Goal: Task Accomplishment & Management: Complete application form

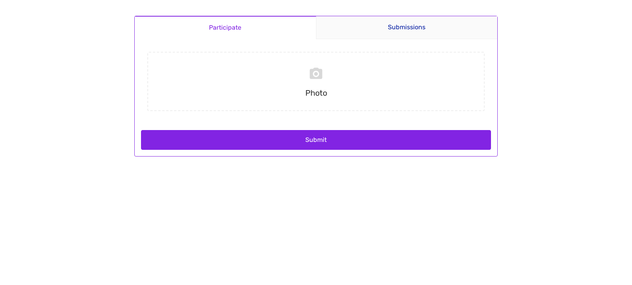
click at [569, 60] on body "Participate Submissions Participate Submissions Submitting Photo Submit" at bounding box center [316, 142] width 632 height 285
click at [414, 22] on link "Submissions" at bounding box center [407, 27] width 182 height 23
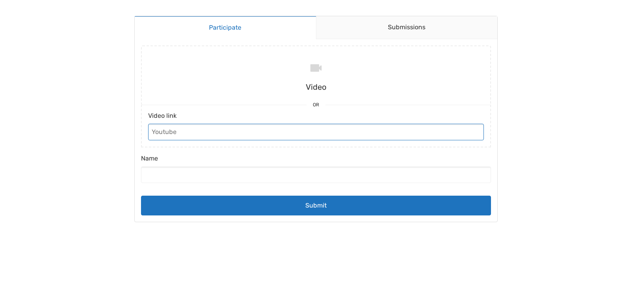
click at [361, 132] on input "Video link" at bounding box center [316, 132] width 336 height 17
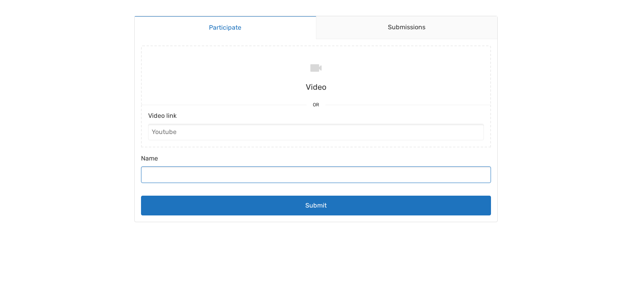
click at [341, 177] on input "Name" at bounding box center [316, 174] width 350 height 17
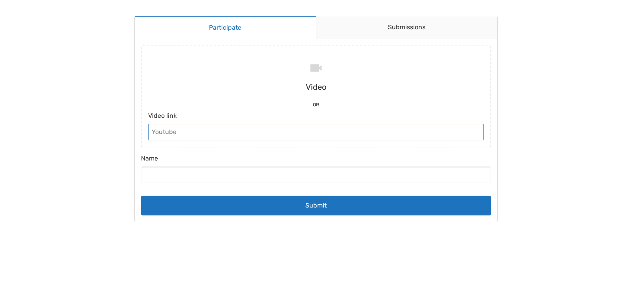
click at [332, 133] on input "Video link" at bounding box center [316, 132] width 336 height 17
click at [306, 132] on input "Audio link" at bounding box center [316, 132] width 336 height 17
click at [306, 130] on input "Audio link" at bounding box center [316, 132] width 336 height 17
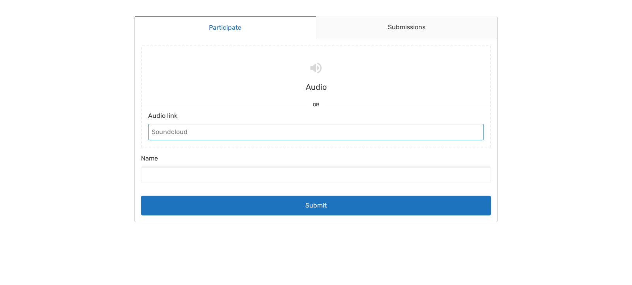
click at [306, 130] on input "Audio link" at bounding box center [316, 132] width 336 height 17
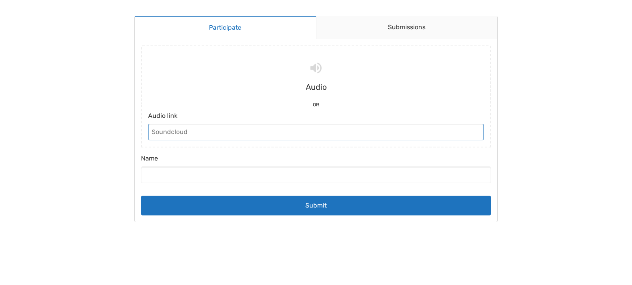
click at [306, 130] on input "Audio link" at bounding box center [316, 132] width 336 height 17
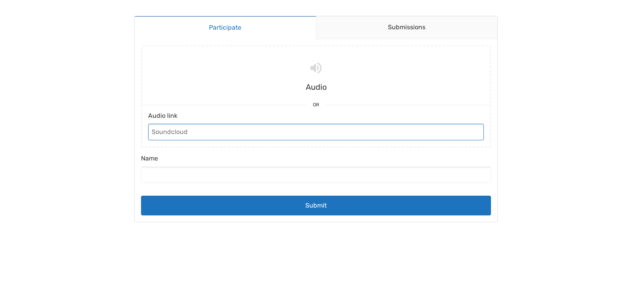
paste input "https://s03.transmissaodigital.com:7630/"
type input "https://s03.transmissaodigital.com:7630/"
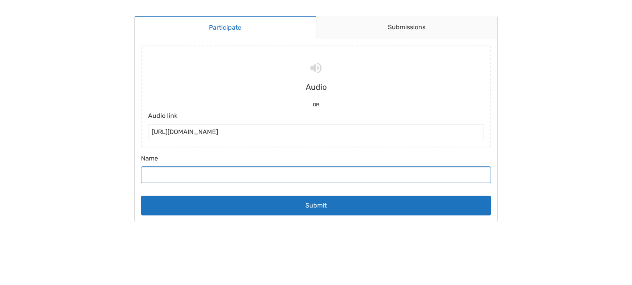
click at [227, 167] on input "Name" at bounding box center [316, 174] width 350 height 17
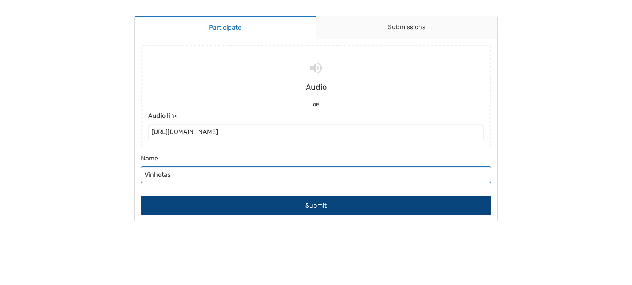
type input "Vinhetas"
click at [338, 201] on button "Submit" at bounding box center [316, 205] width 350 height 20
